Goal: Ask a question

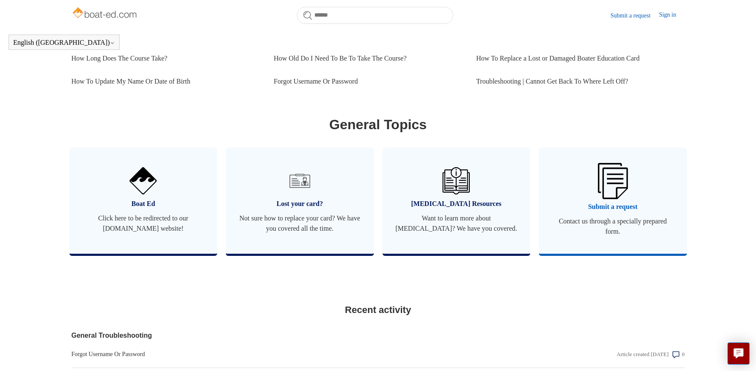
scroll to position [412, 0]
click at [610, 224] on link "Submit a request Contact us through a specially prepared form." at bounding box center [613, 200] width 148 height 106
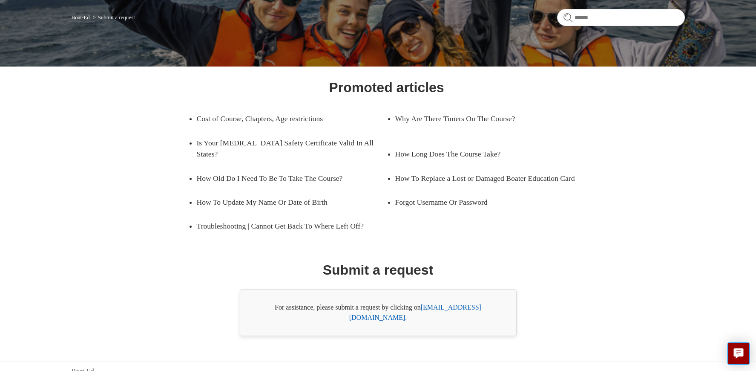
scroll to position [66, 0]
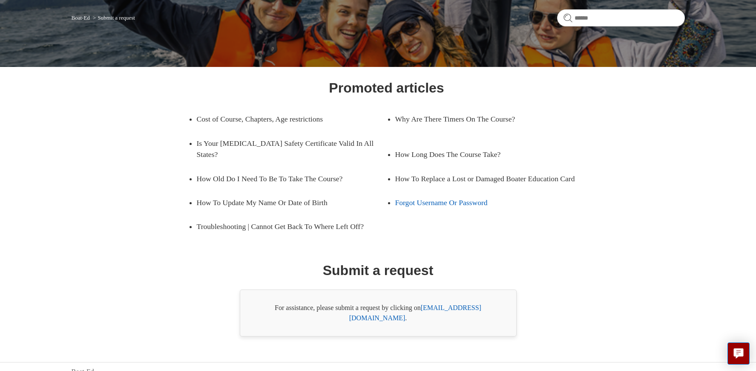
click at [475, 203] on link "Forgot Username Or Password" at bounding box center [483, 202] width 177 height 24
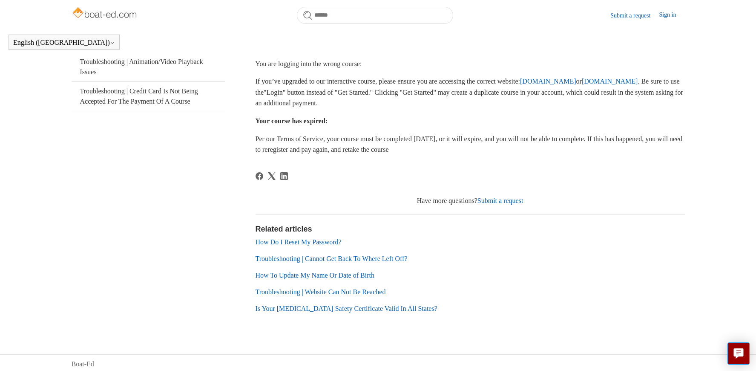
scroll to position [219, 0]
click at [524, 197] on link "Submit a request" at bounding box center [501, 200] width 46 height 7
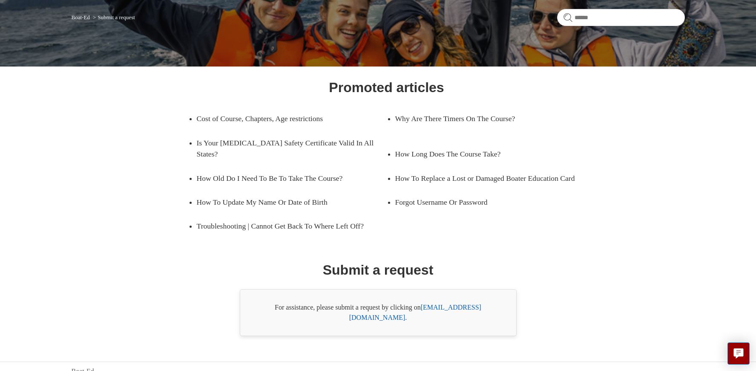
scroll to position [66, 0]
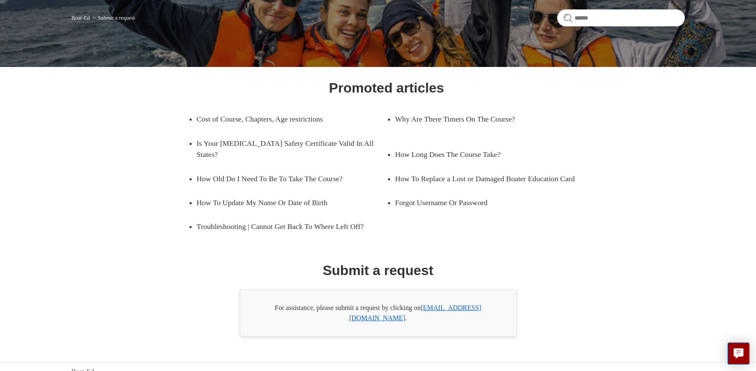
click at [466, 304] on link "[EMAIL_ADDRESS][DOMAIN_NAME]" at bounding box center [415, 312] width 132 height 17
